Goal: Task Accomplishment & Management: Complete application form

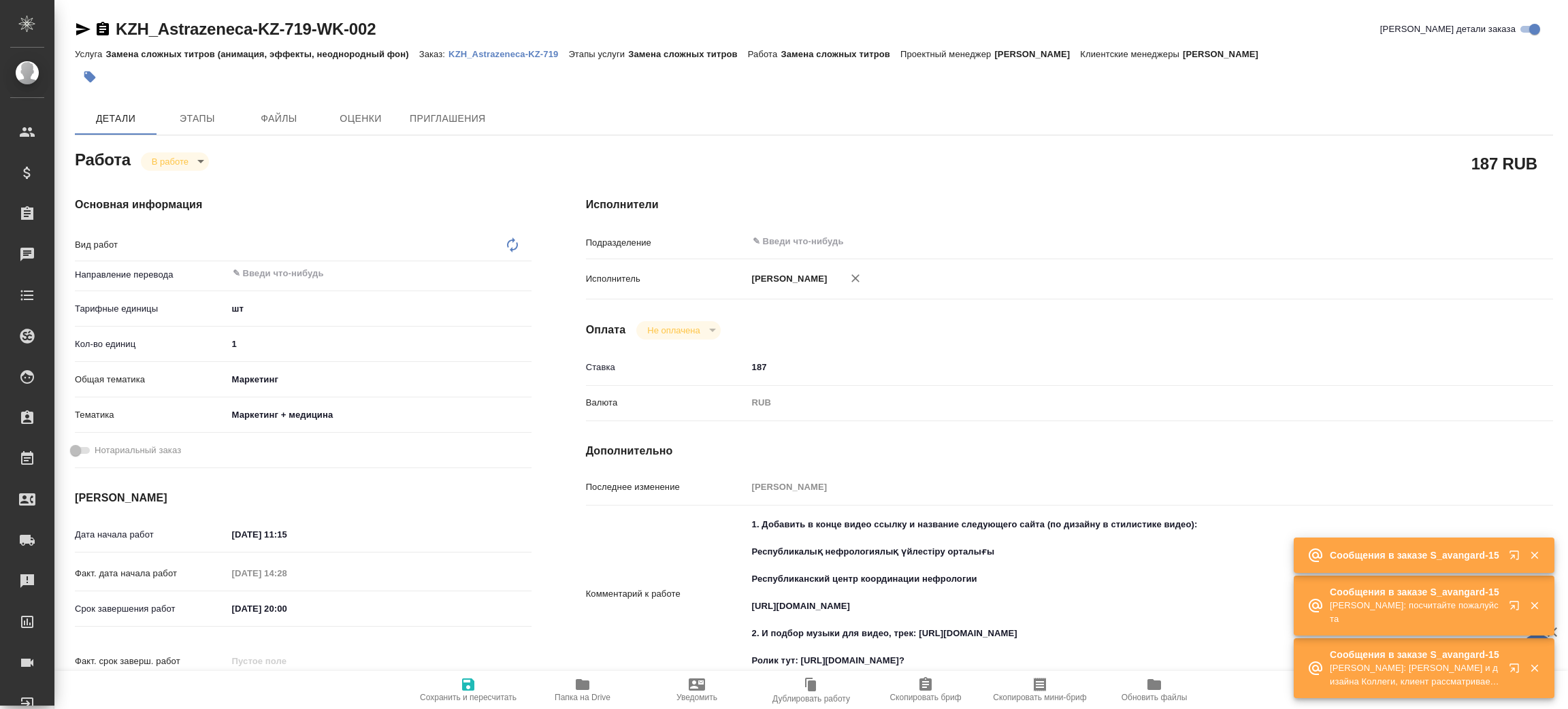
type textarea "Замена сложных титров"
type textarea "x"
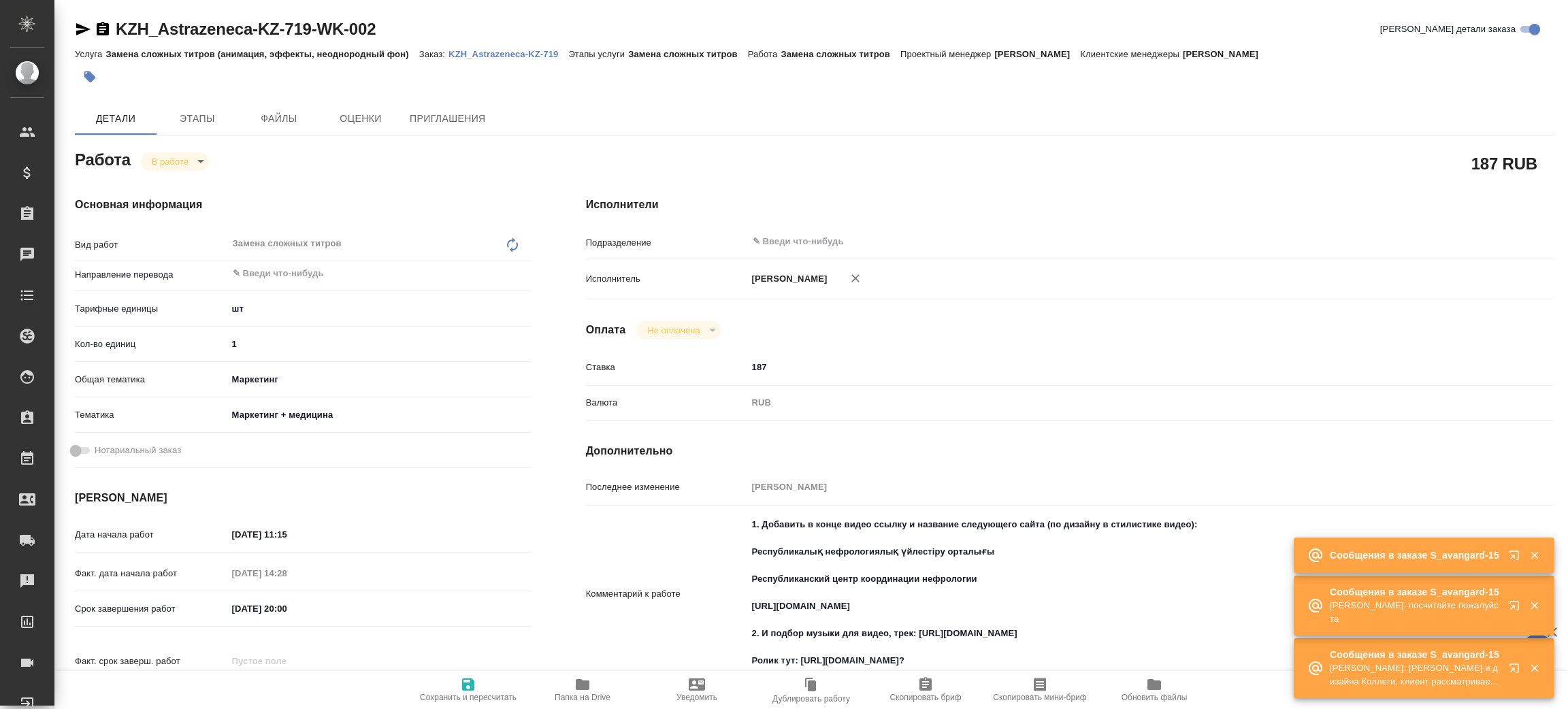
type textarea "x"
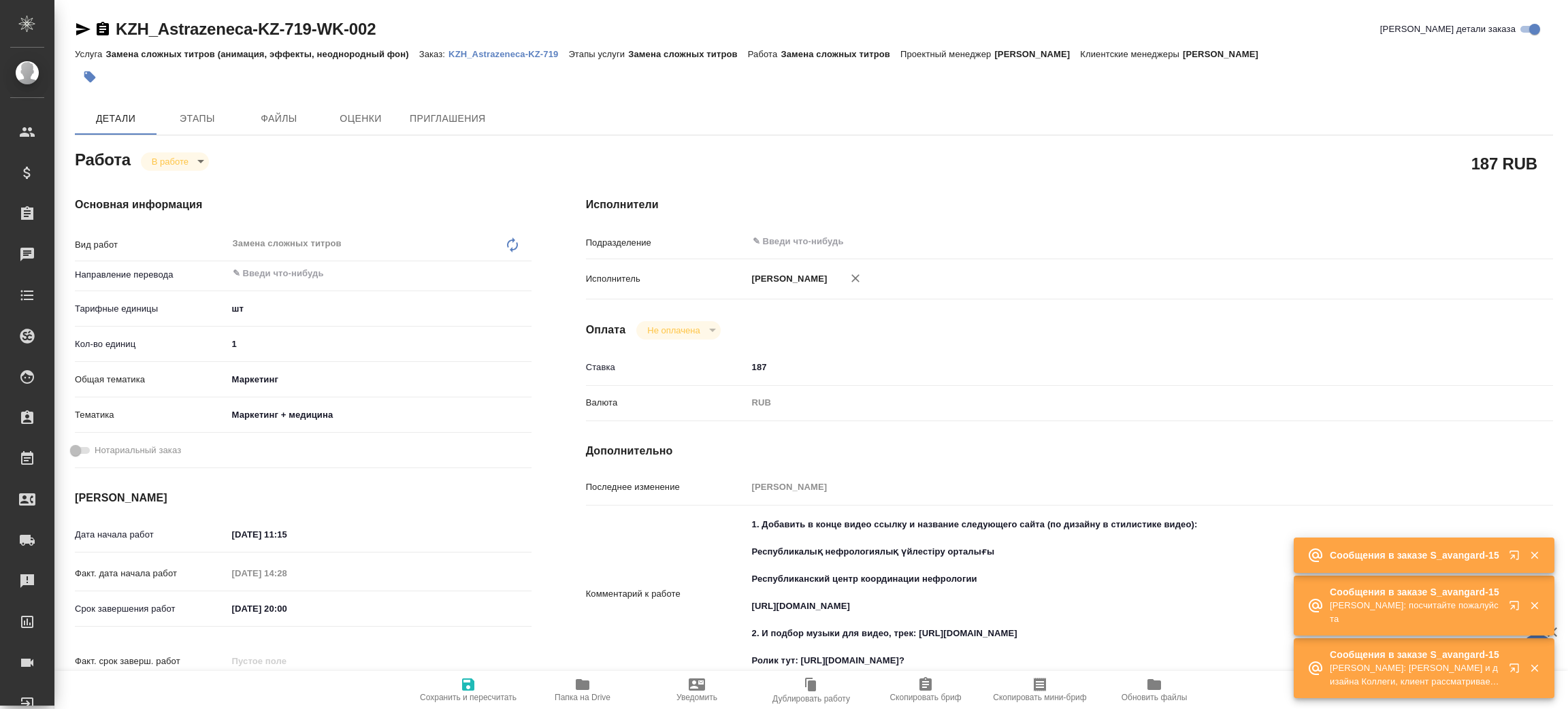
type textarea "x"
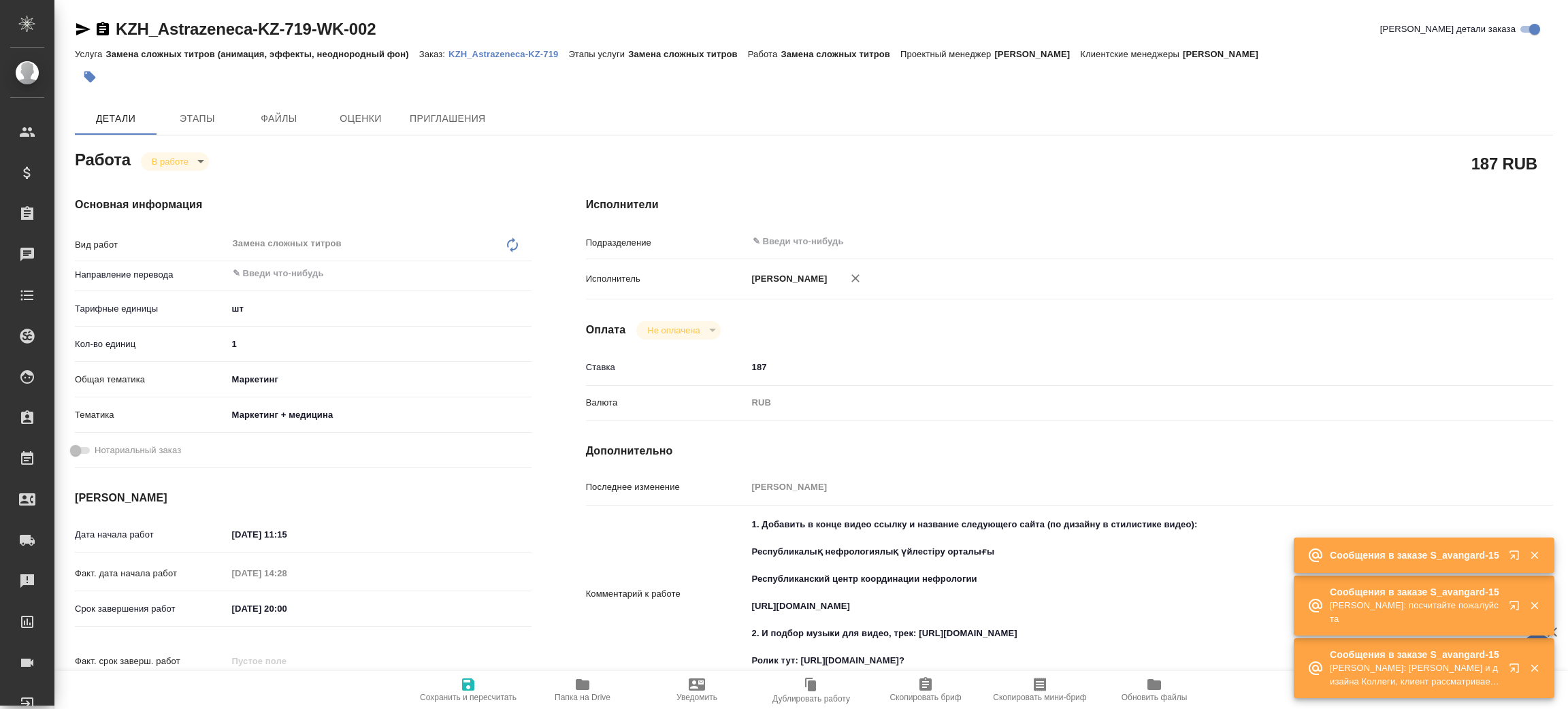
type textarea "x"
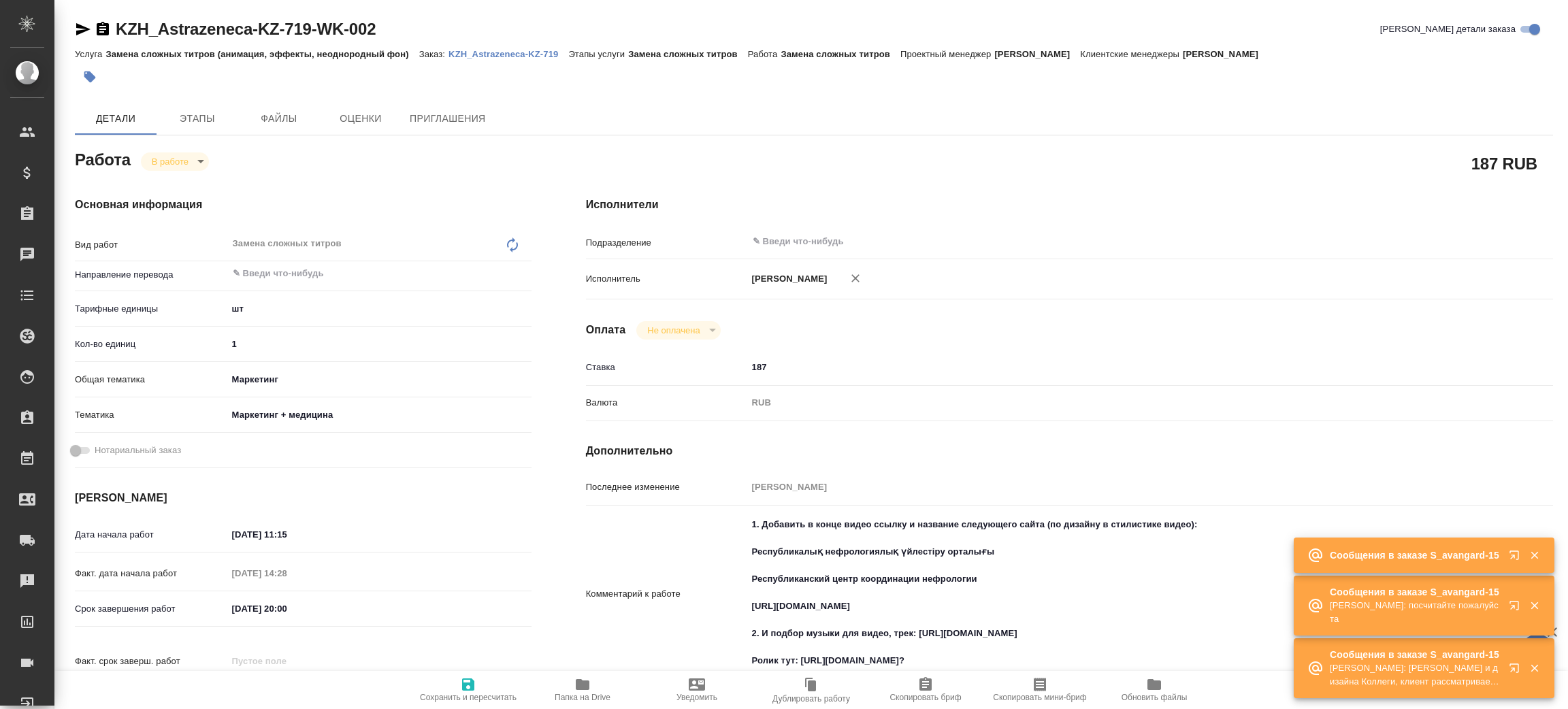
type textarea "x"
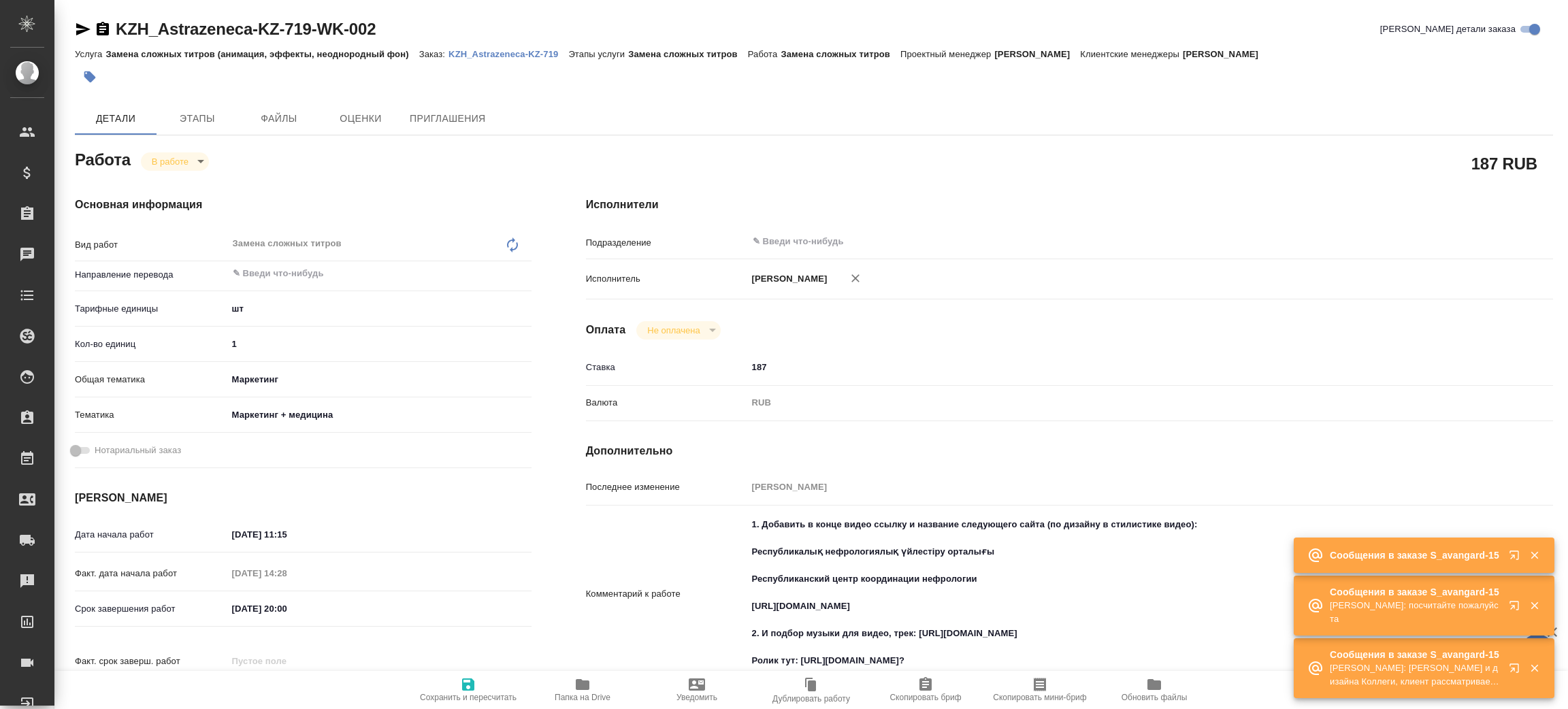
type textarea "x"
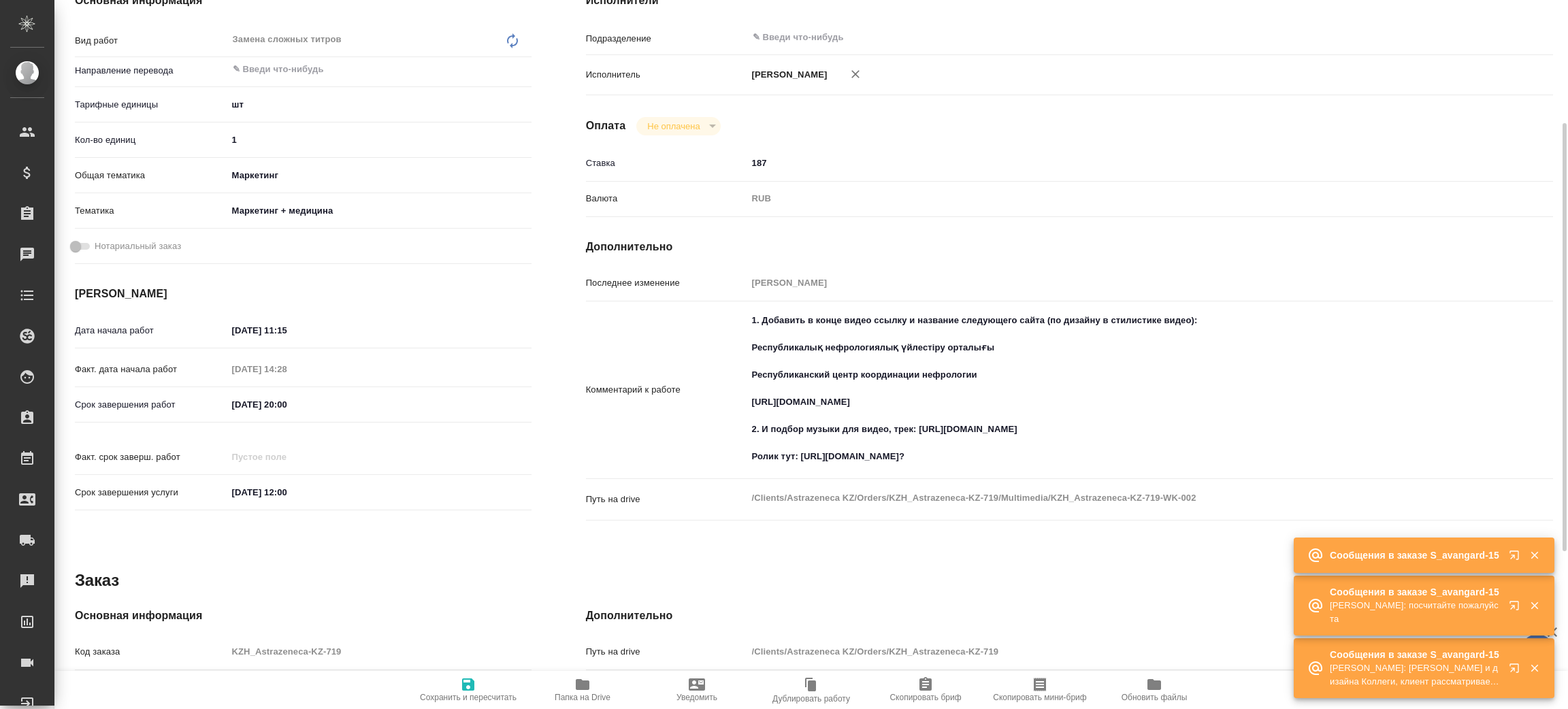
type textarea "x"
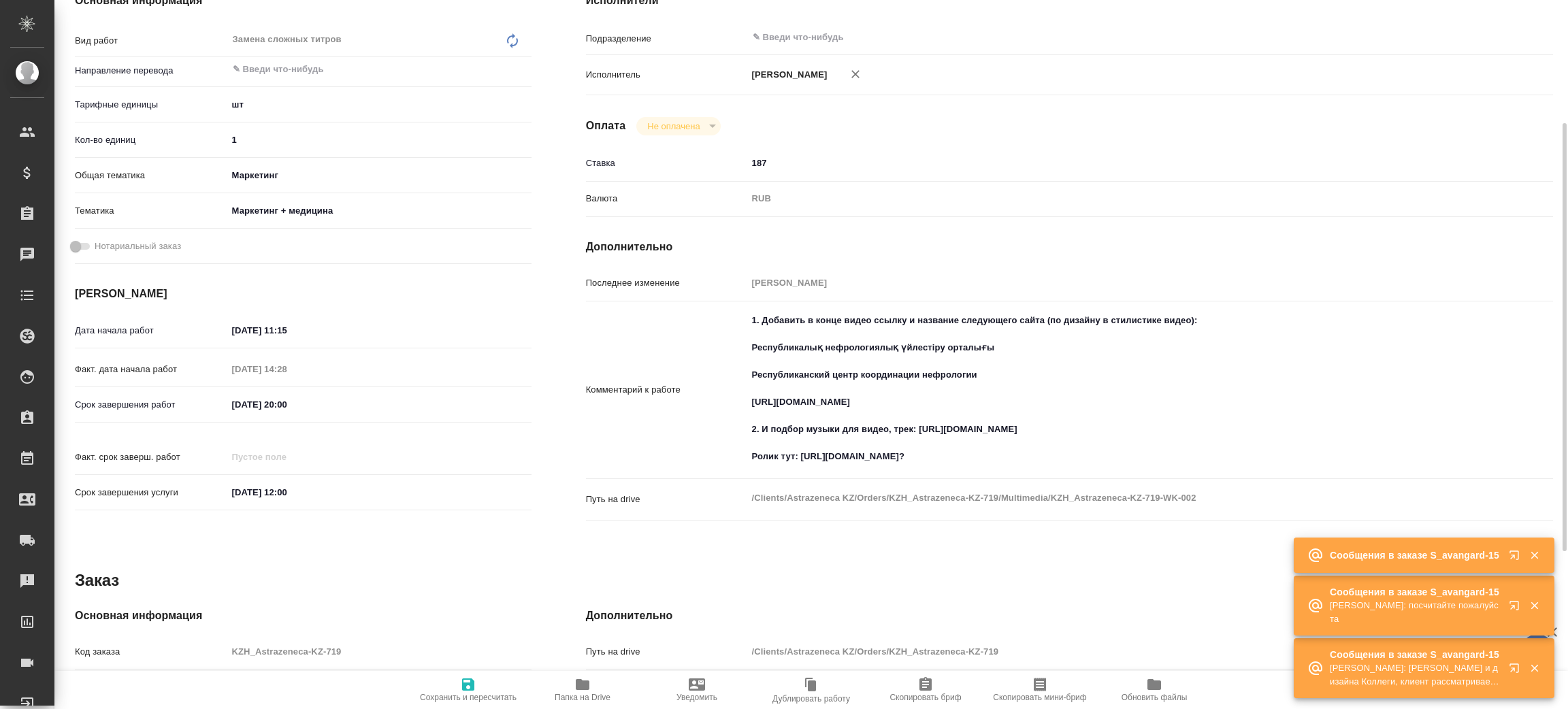
type textarea "x"
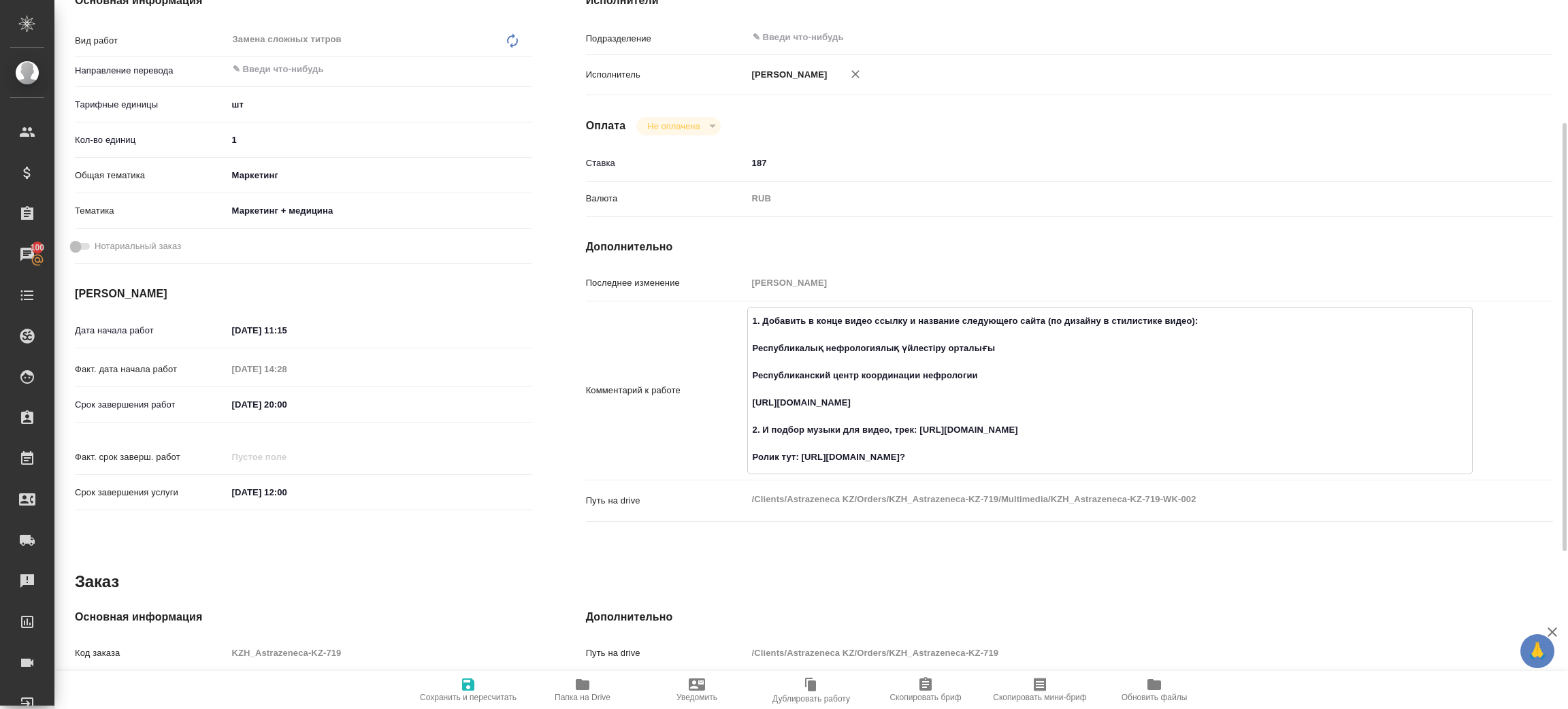
drag, startPoint x: 920, startPoint y: 427, endPoint x: 1173, endPoint y: 432, distance: 253.0
click at [1173, 432] on textarea "1. Добавить в конце видео ссылку и название следующего сайта (по дизайну в стил…" at bounding box center [1109, 389] width 724 height 159
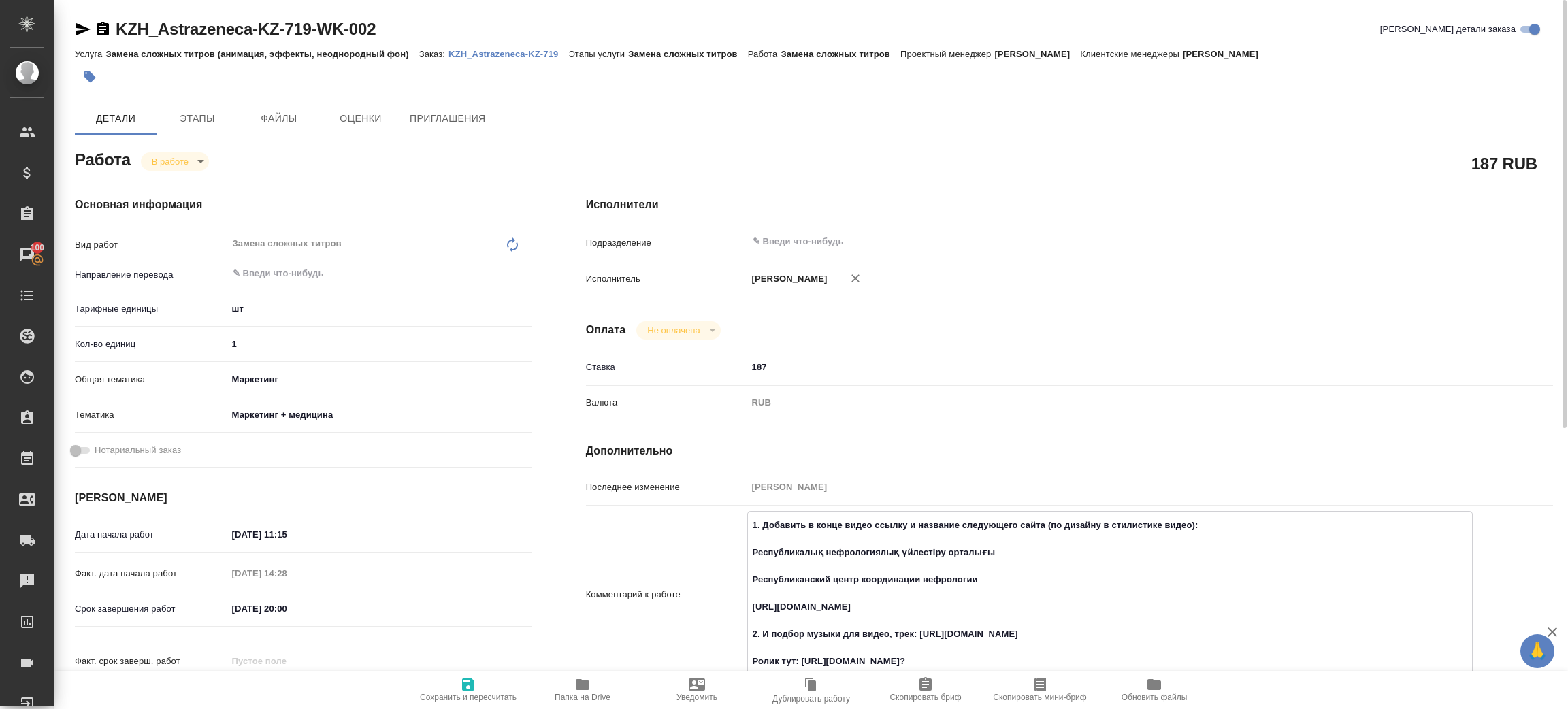
type textarea "x"
click at [578, 682] on icon "button" at bounding box center [582, 684] width 13 height 11
click at [462, 57] on p "KZH_Astrazeneca-KZ-719" at bounding box center [508, 53] width 120 height 10
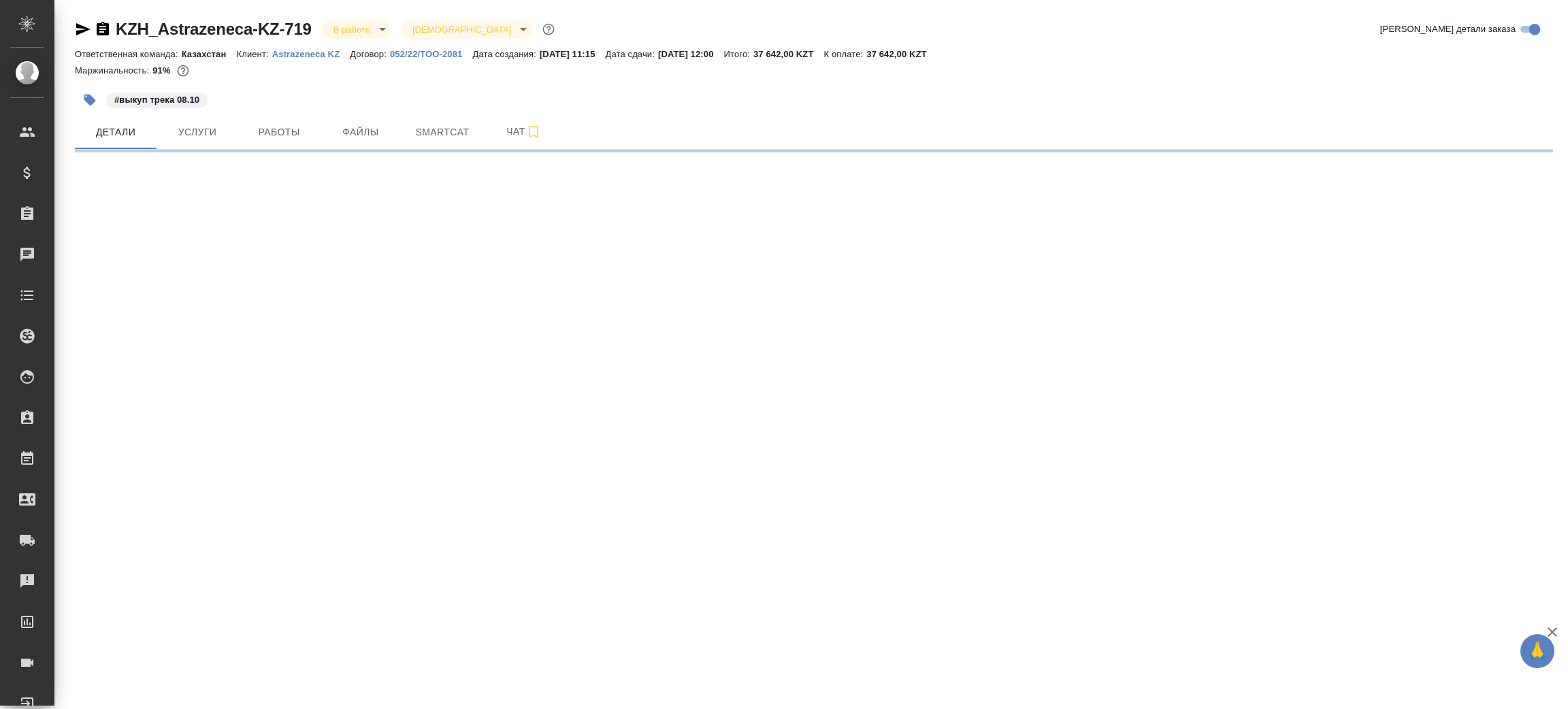
select select "RU"
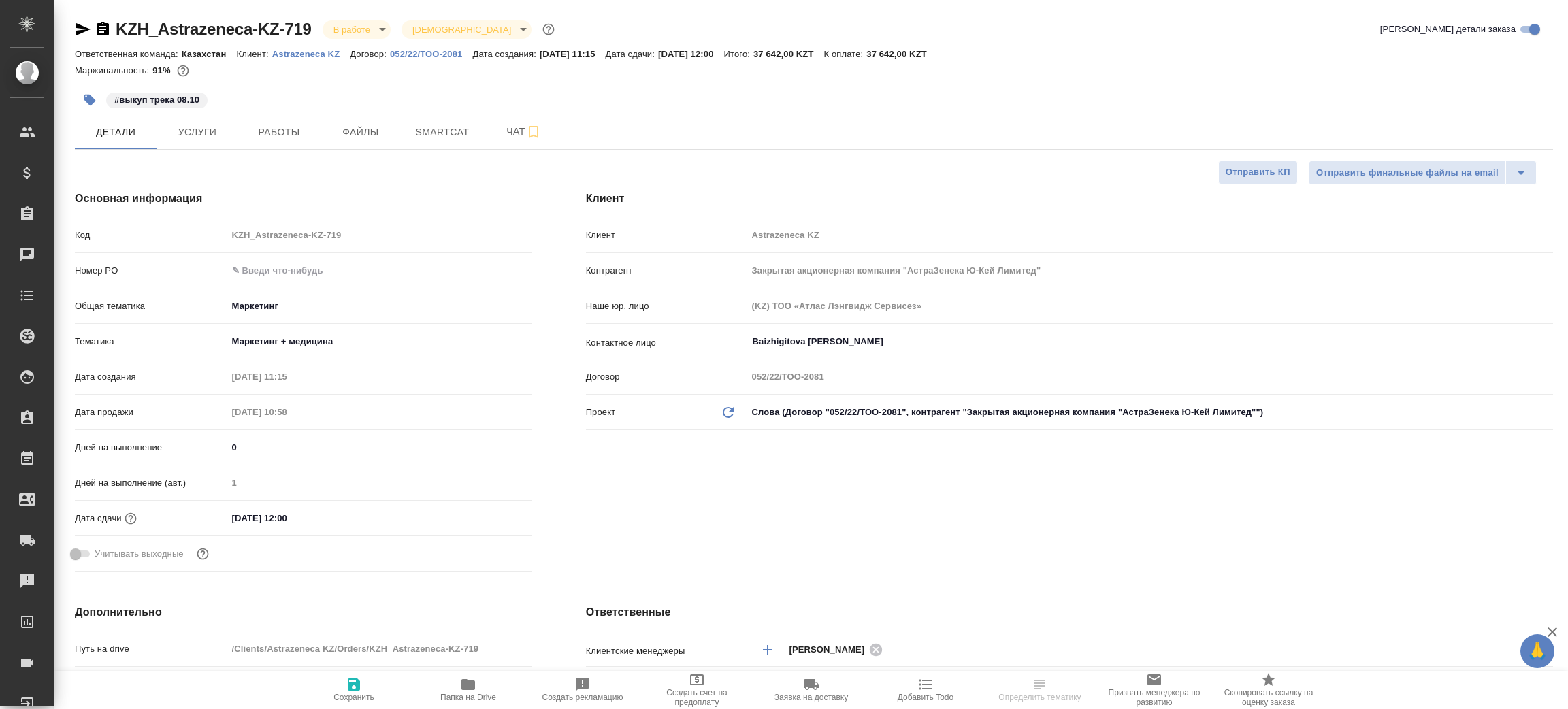
type textarea "x"
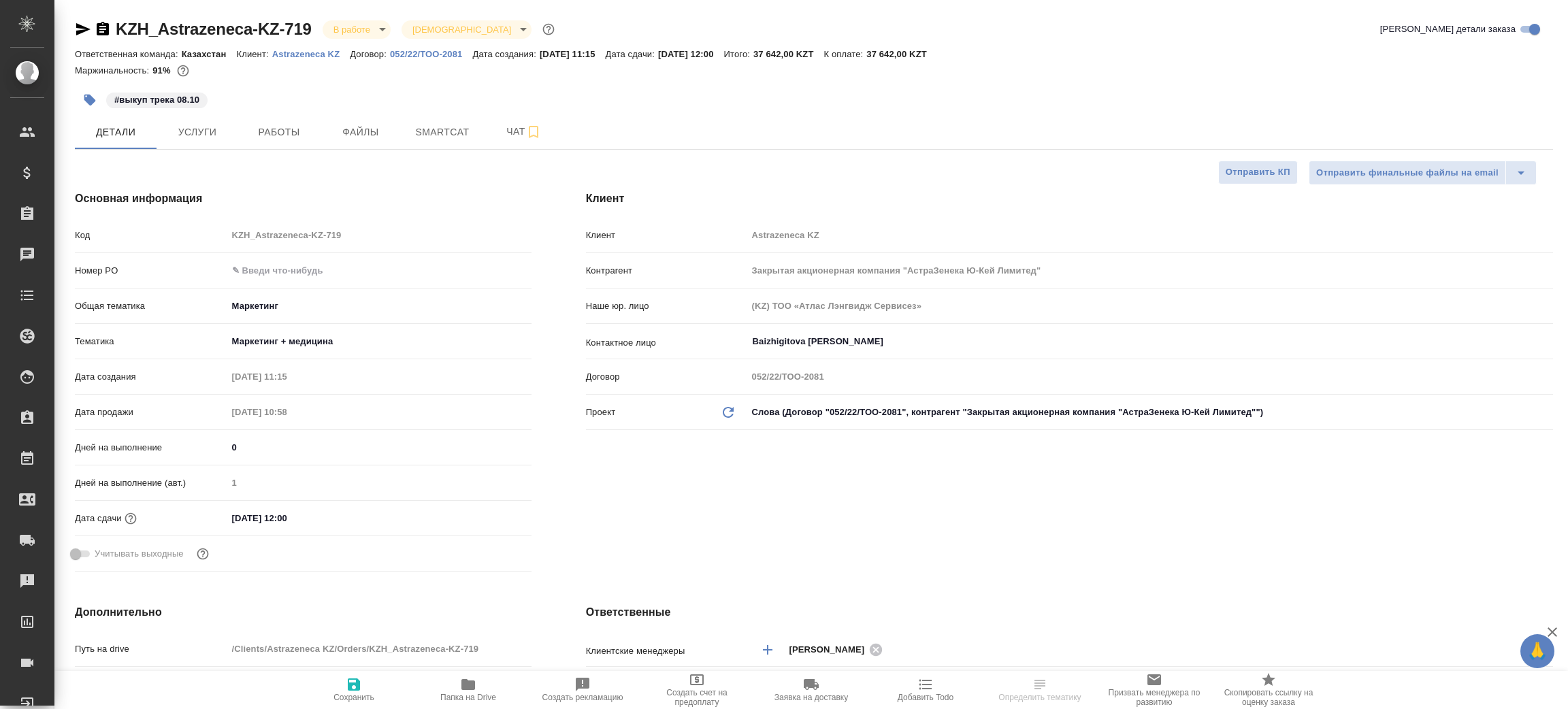
type textarea "x"
type input "[PERSON_NAME]"
type input "Журавлев Денис"
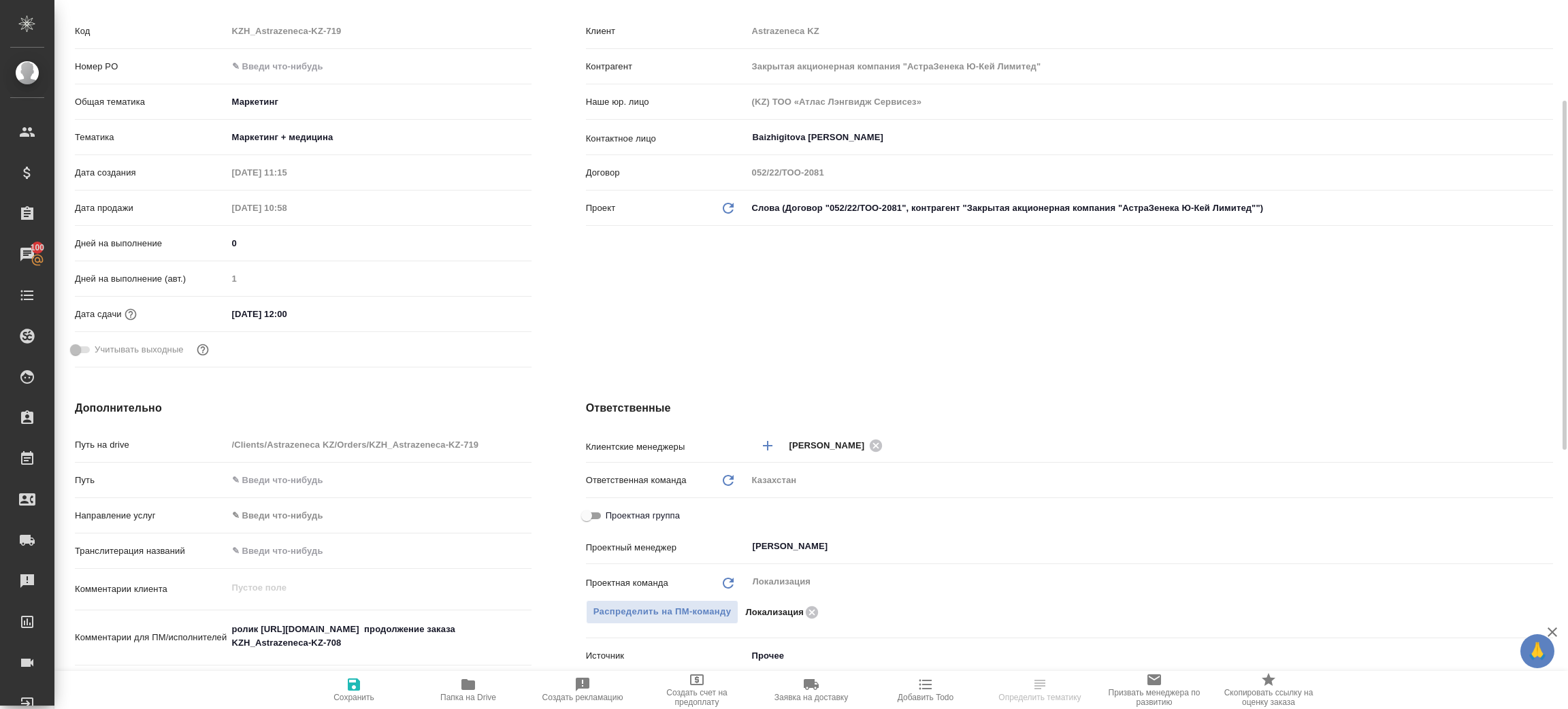
type textarea "x"
select select "RU"
type textarea "x"
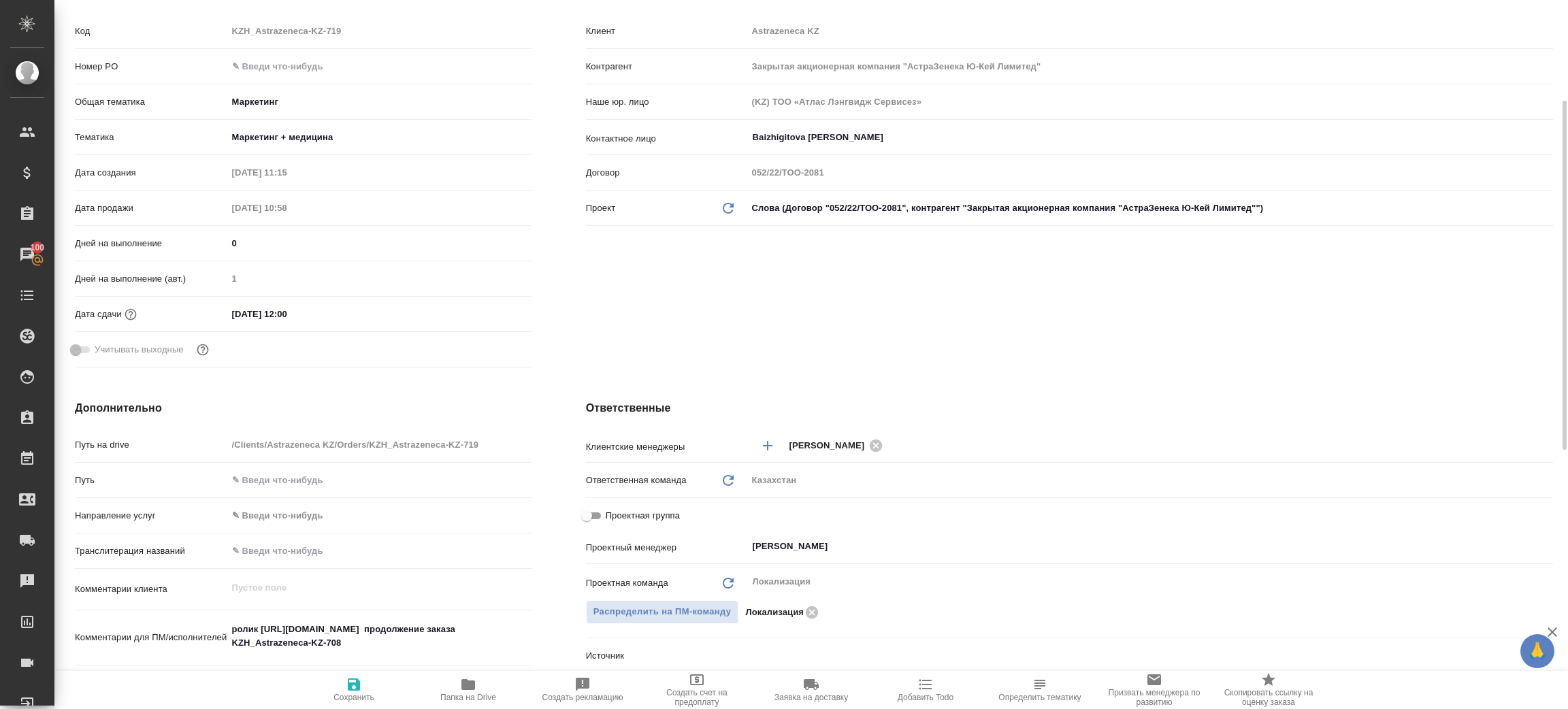
type textarea "x"
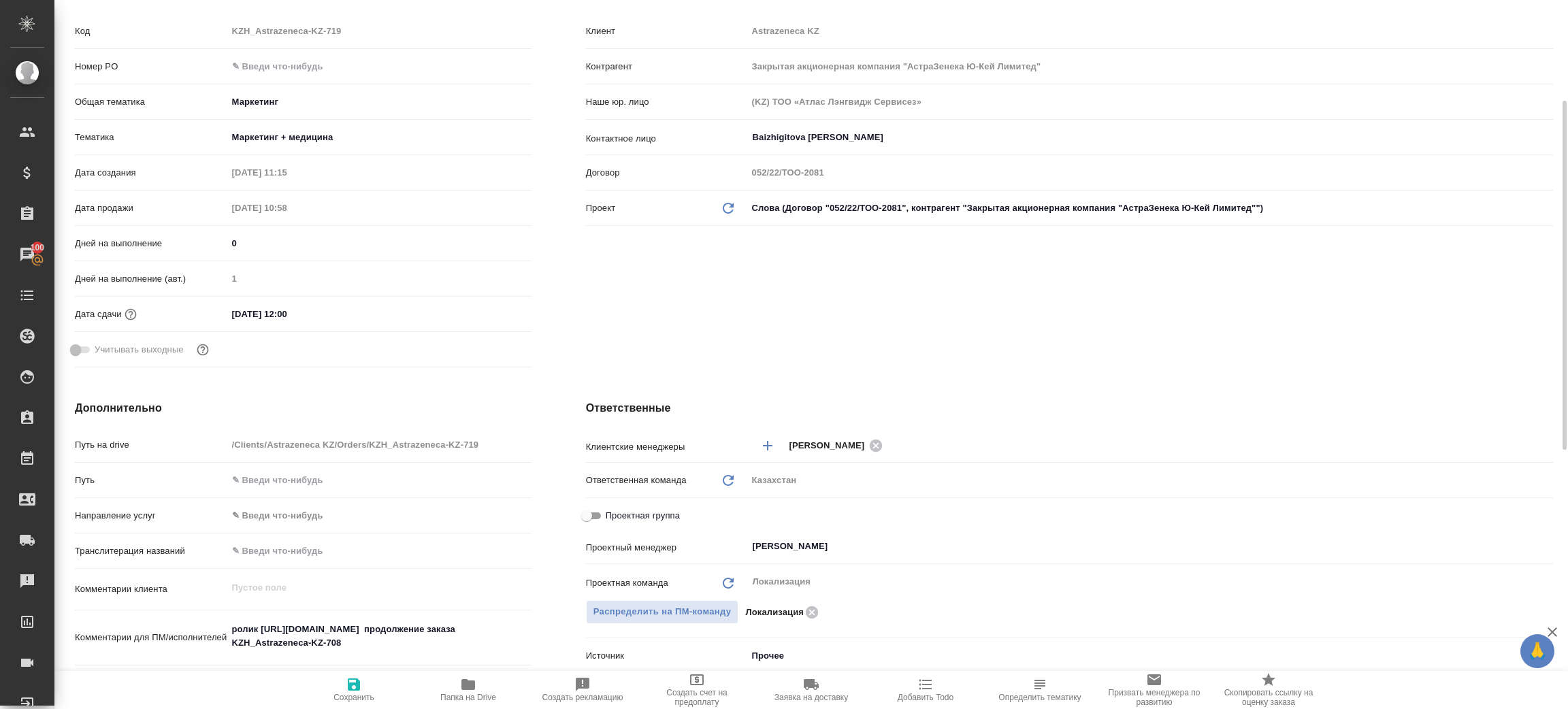
type textarea "x"
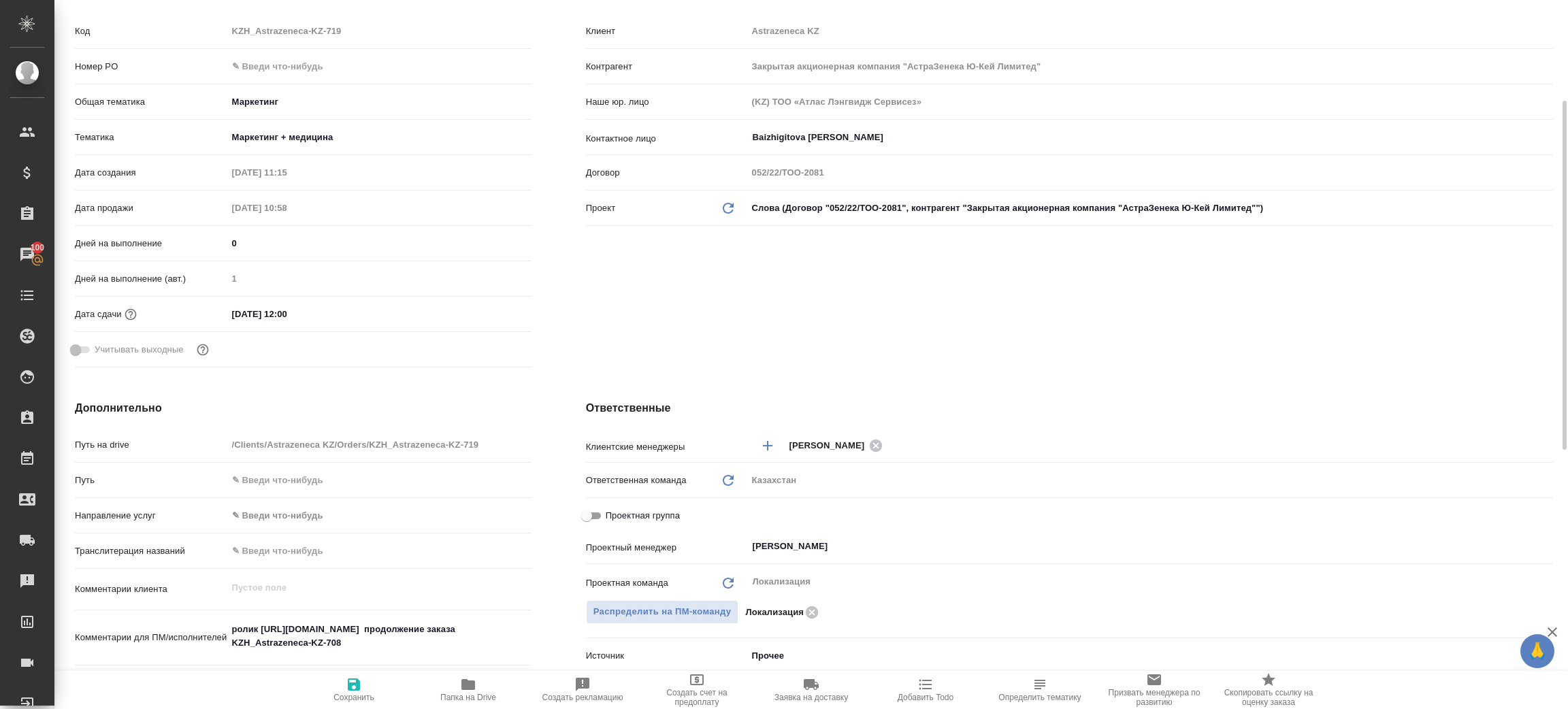
type textarea "x"
